Goal: Navigation & Orientation: Find specific page/section

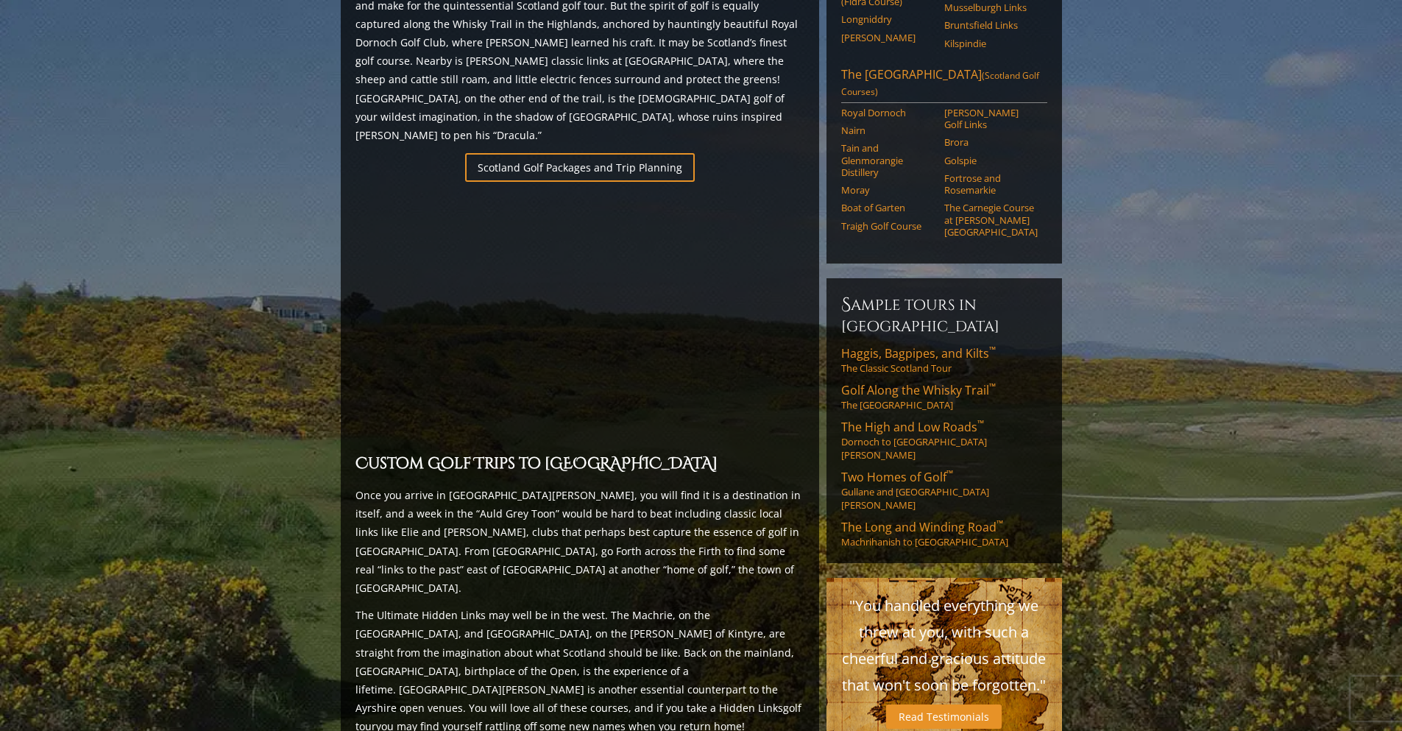
scroll to position [957, 0]
click at [883, 468] on span "Two Homes of Golf ™" at bounding box center [897, 476] width 112 height 16
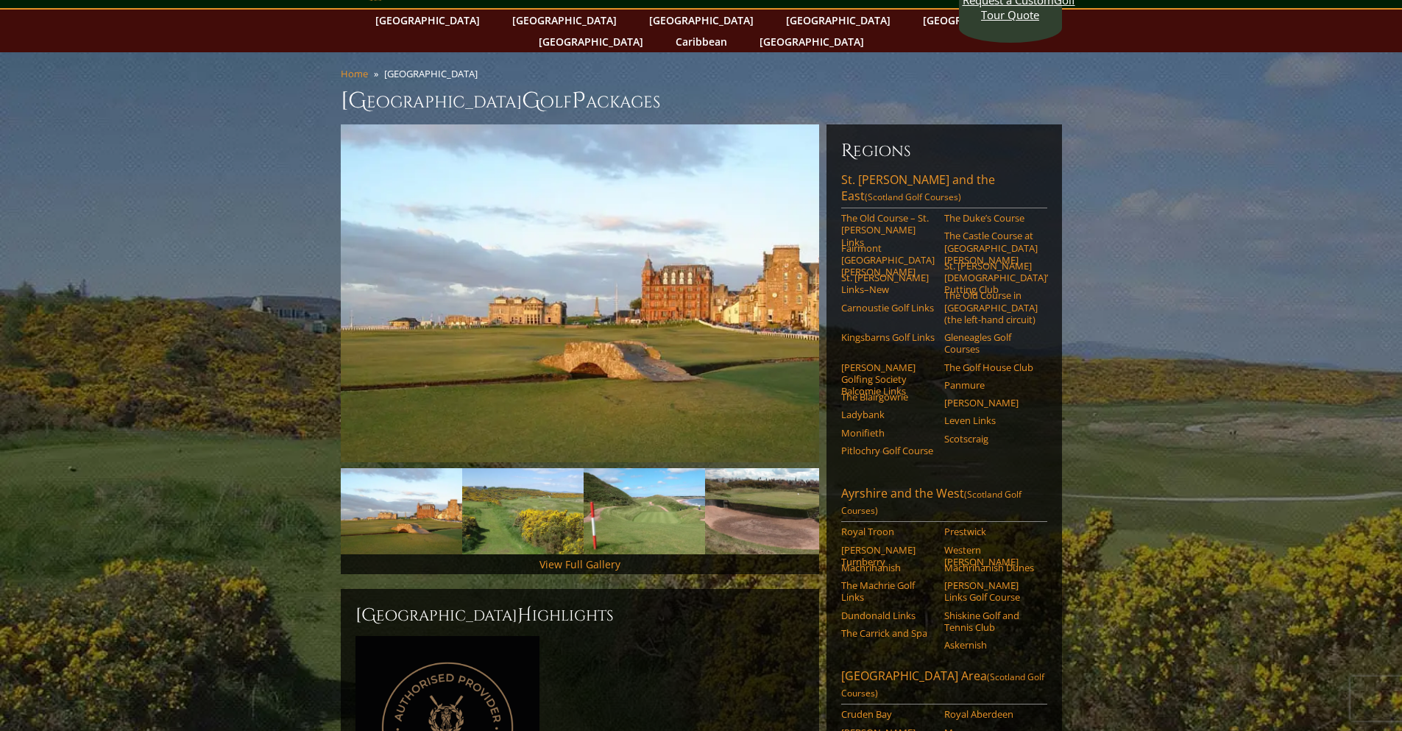
scroll to position [0, 0]
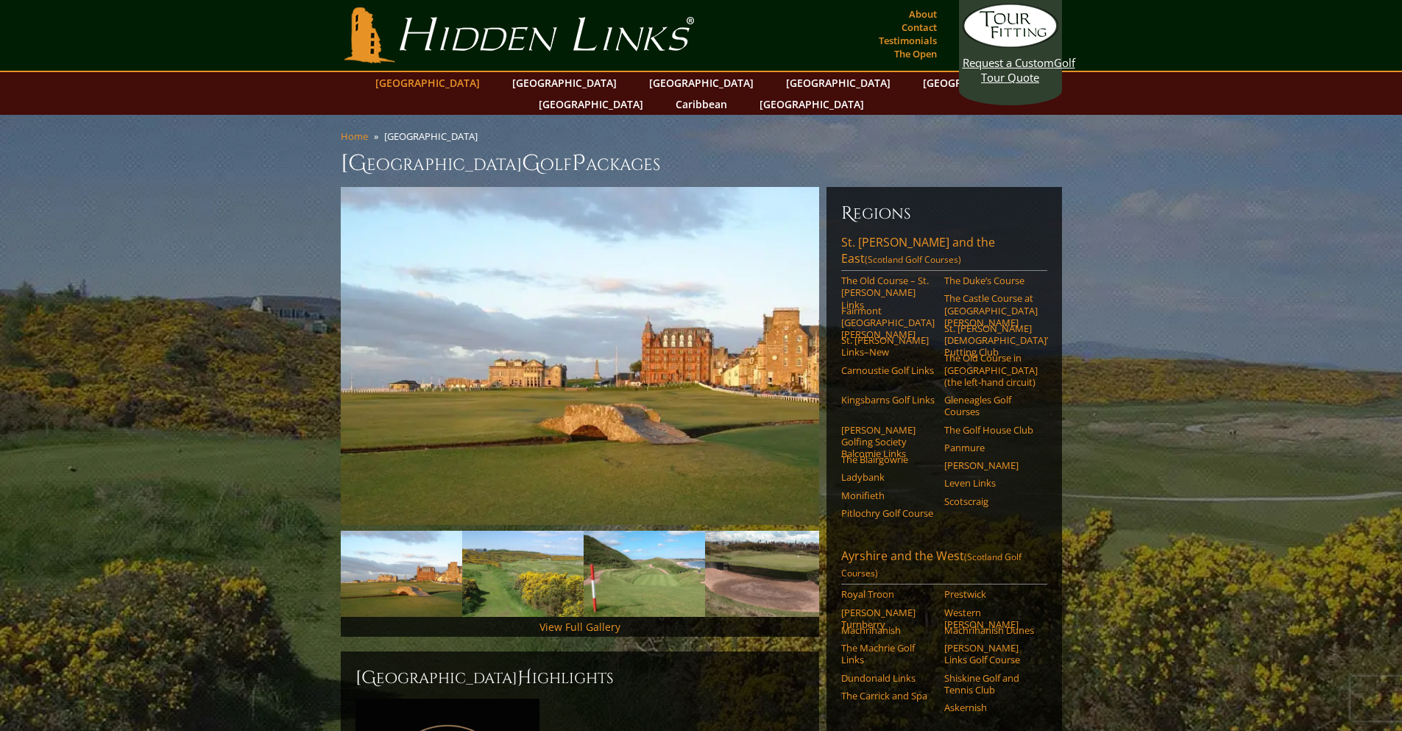
click at [477, 83] on link "[GEOGRAPHIC_DATA]" at bounding box center [427, 82] width 119 height 21
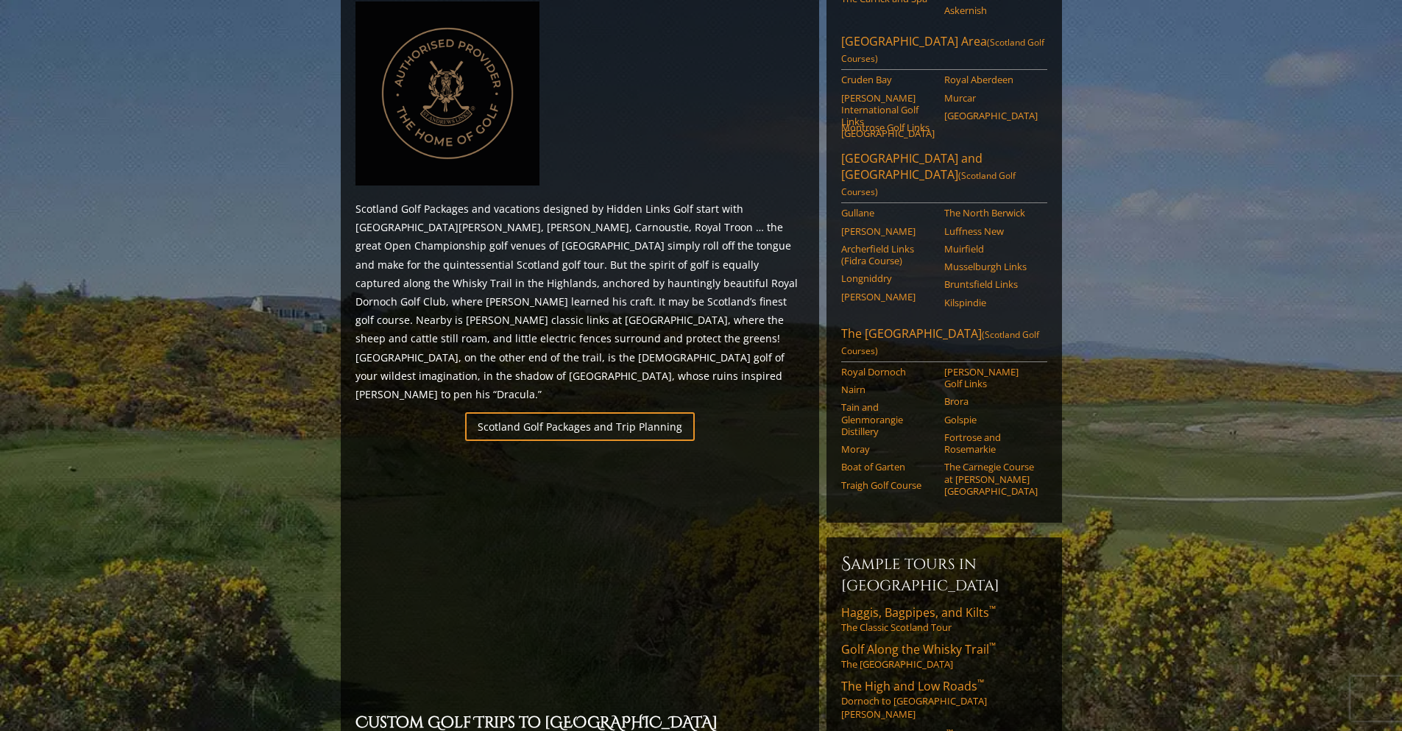
scroll to position [736, 0]
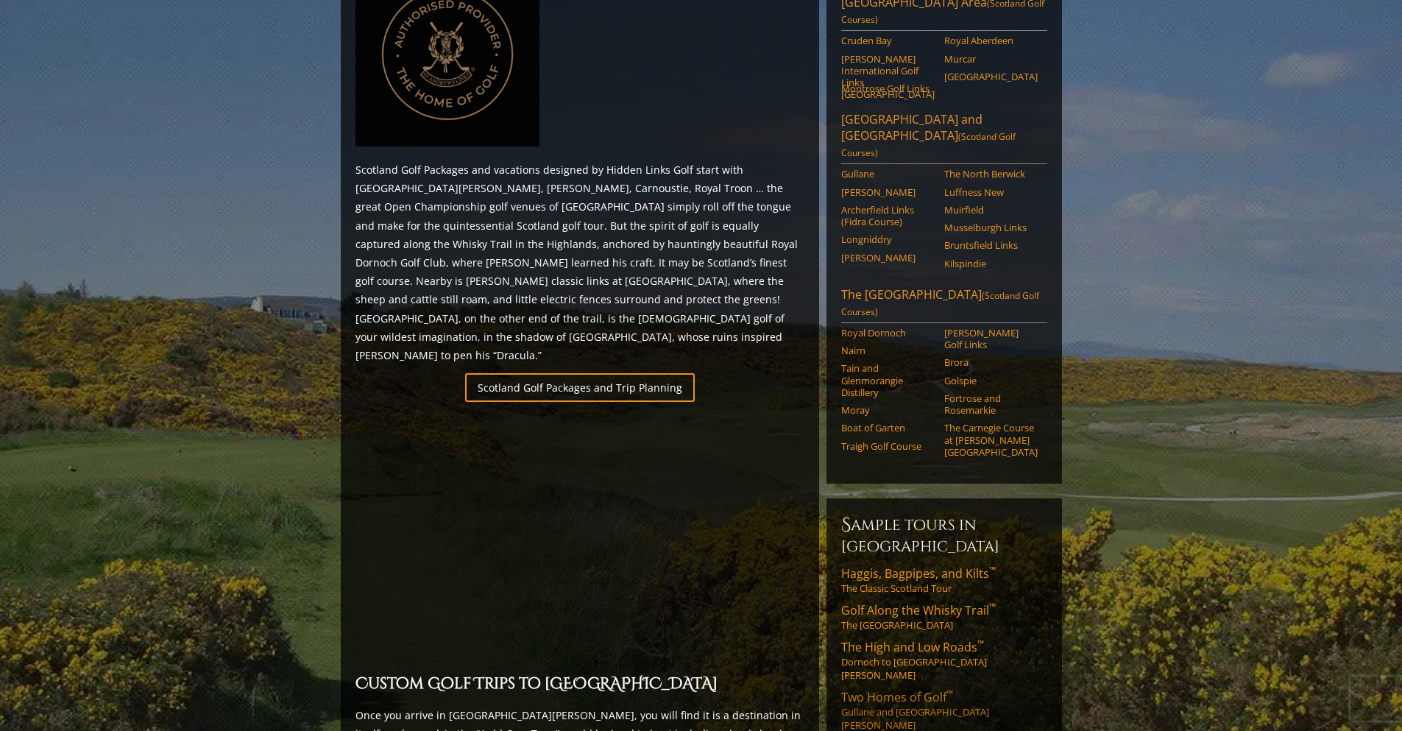
click at [884, 689] on span "Two Homes of Golf ™" at bounding box center [897, 697] width 112 height 16
